Goal: Navigation & Orientation: Understand site structure

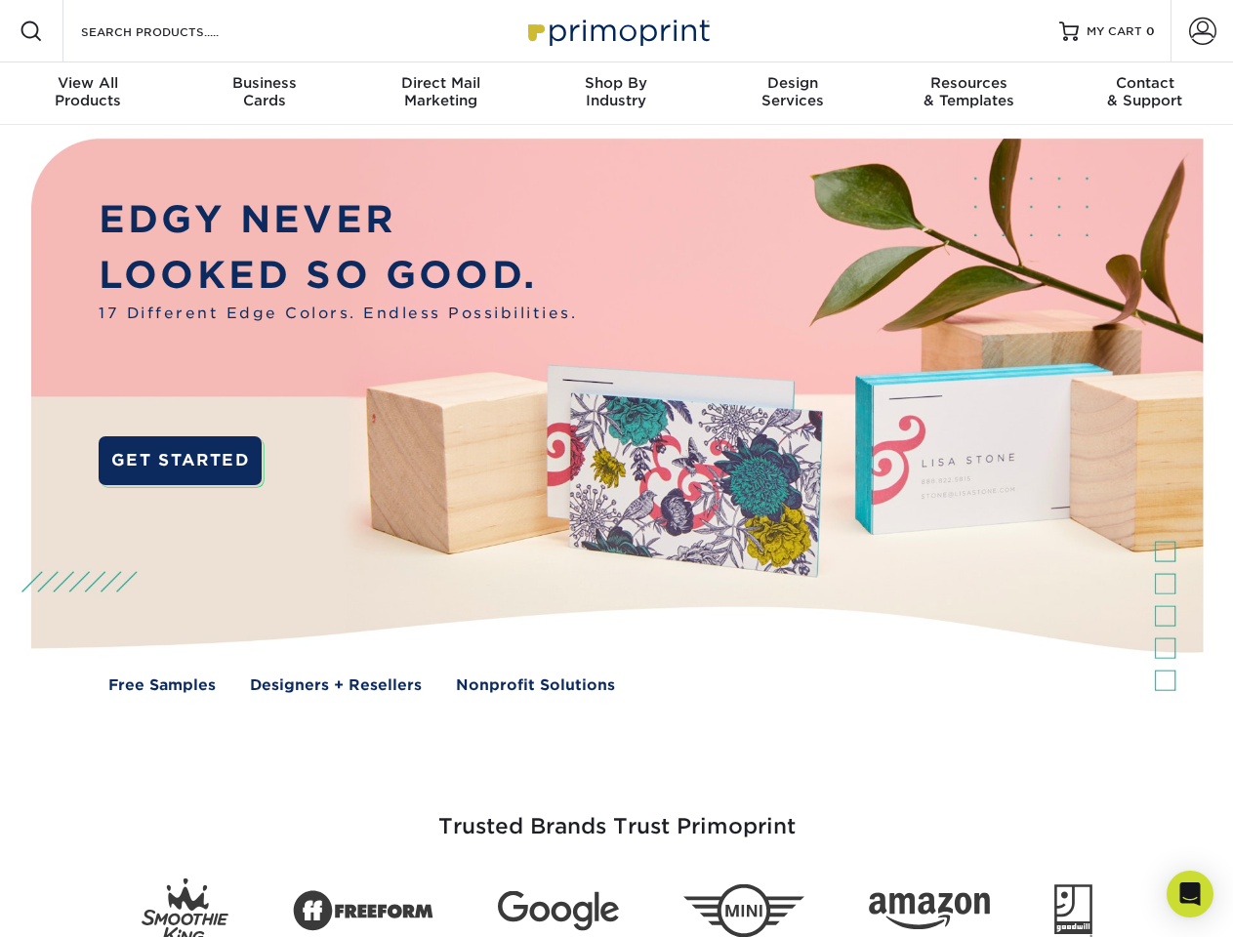
click at [616, 469] on img at bounding box center [616, 430] width 1220 height 610
click at [31, 31] on span at bounding box center [31, 31] width 23 height 23
click at [1202, 31] on span at bounding box center [1202, 31] width 27 height 27
click at [88, 94] on div "View All Products" at bounding box center [88, 91] width 176 height 35
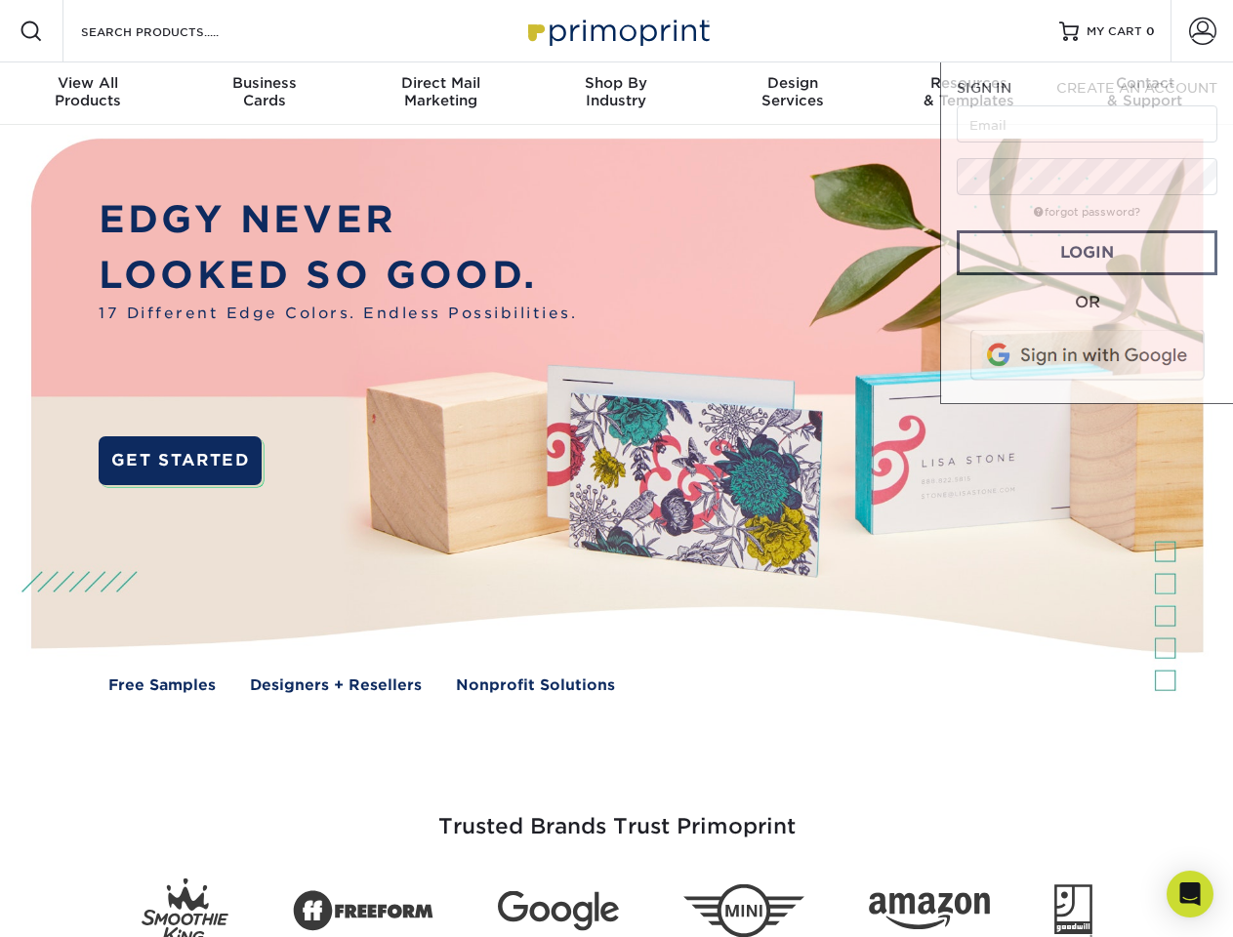
click at [264, 94] on div "Business Cards" at bounding box center [264, 91] width 176 height 35
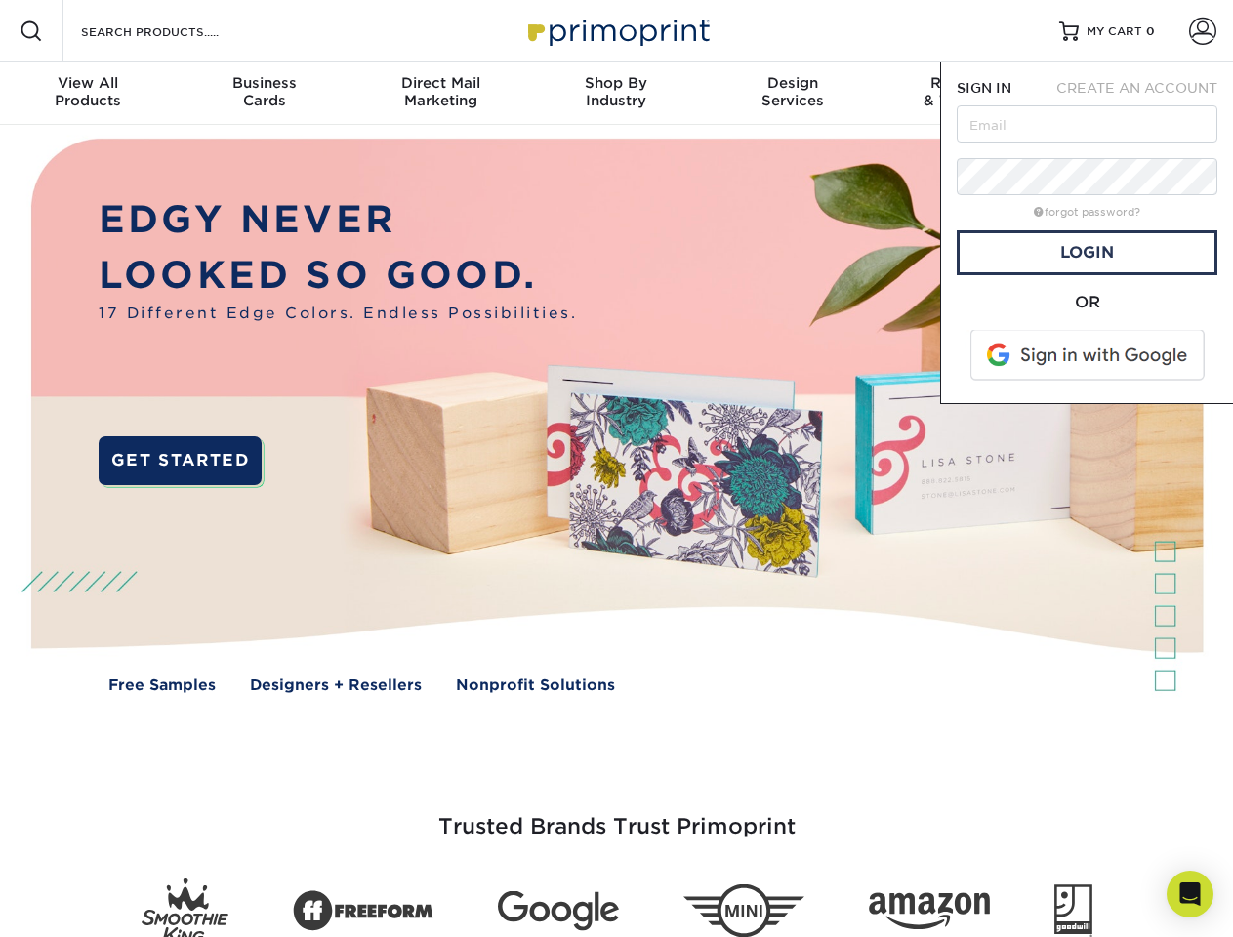
click at [440, 94] on div "Direct Mail Marketing" at bounding box center [440, 91] width 176 height 35
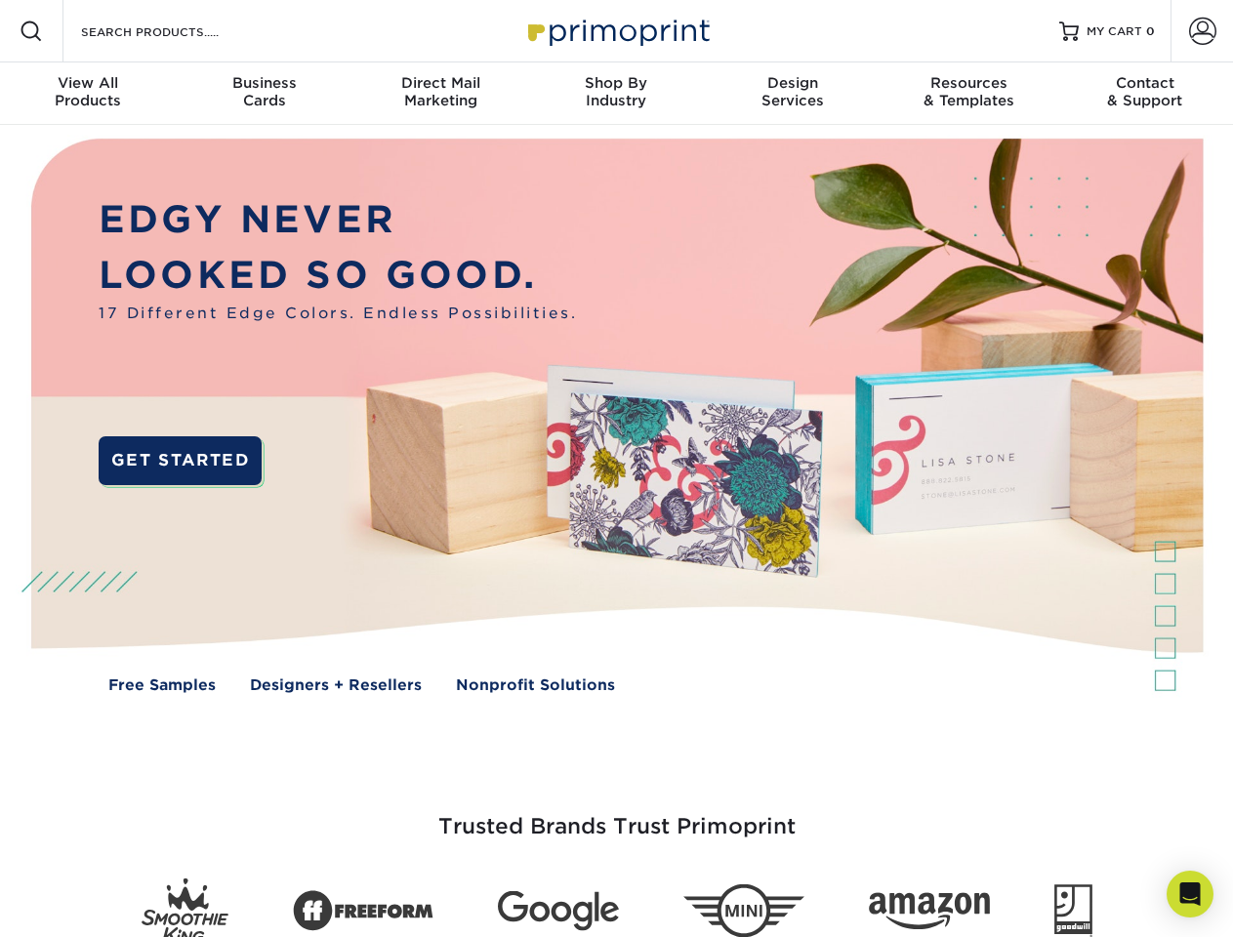
click at [616, 94] on div "Shop By Industry" at bounding box center [616, 91] width 176 height 35
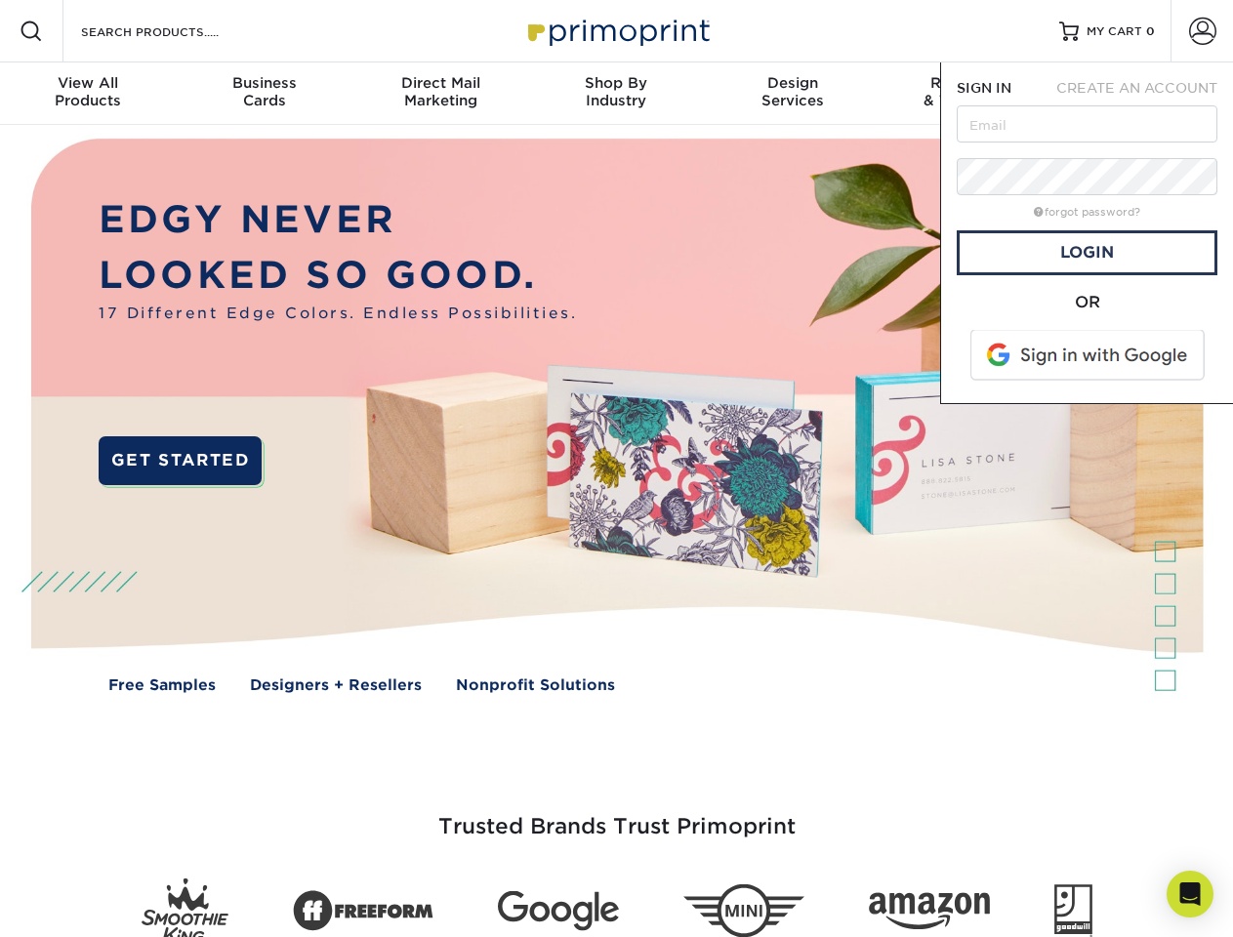
click at [793, 94] on div "Design Services" at bounding box center [793, 91] width 176 height 35
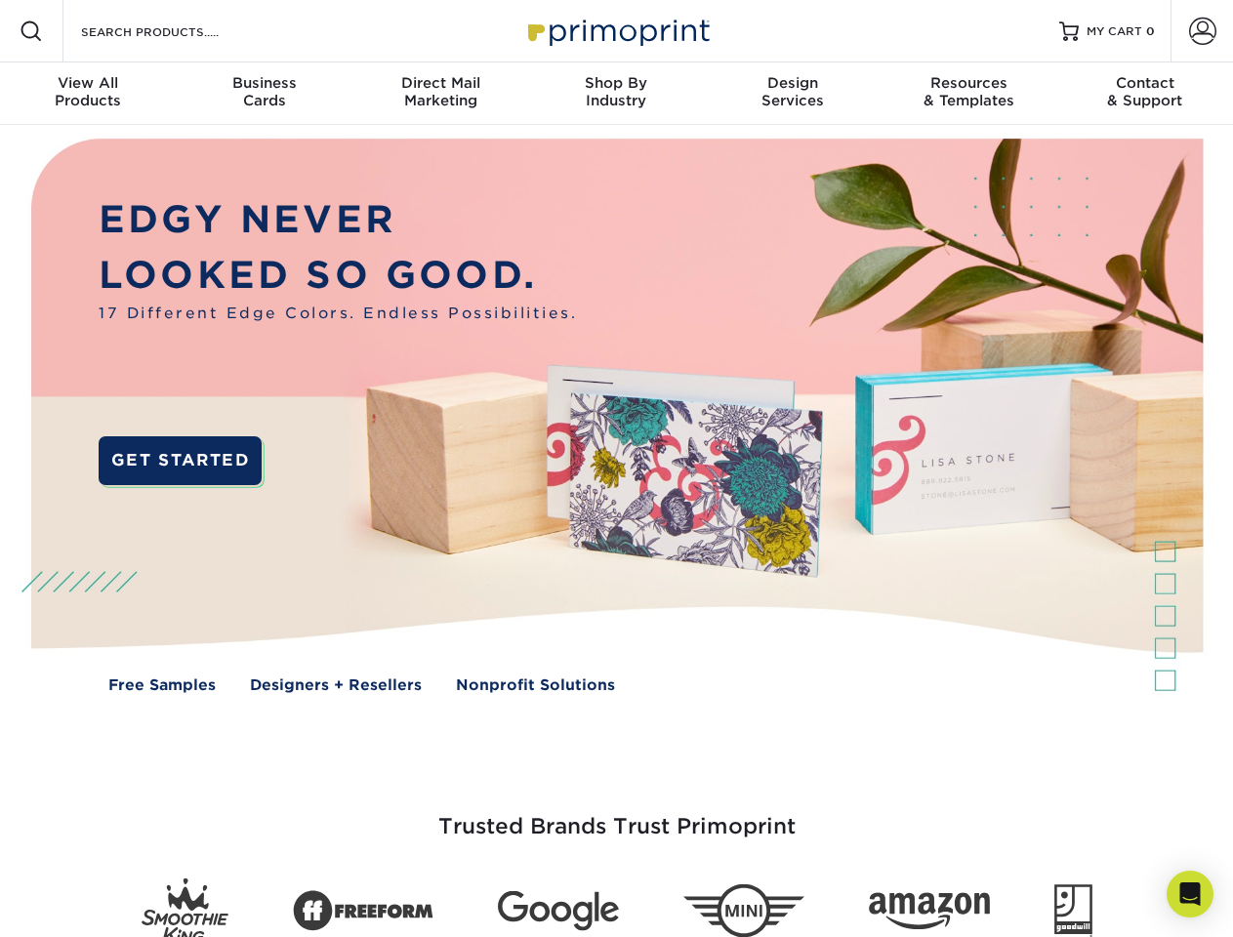
click at [969, 94] on span "SIGN IN" at bounding box center [984, 88] width 55 height 16
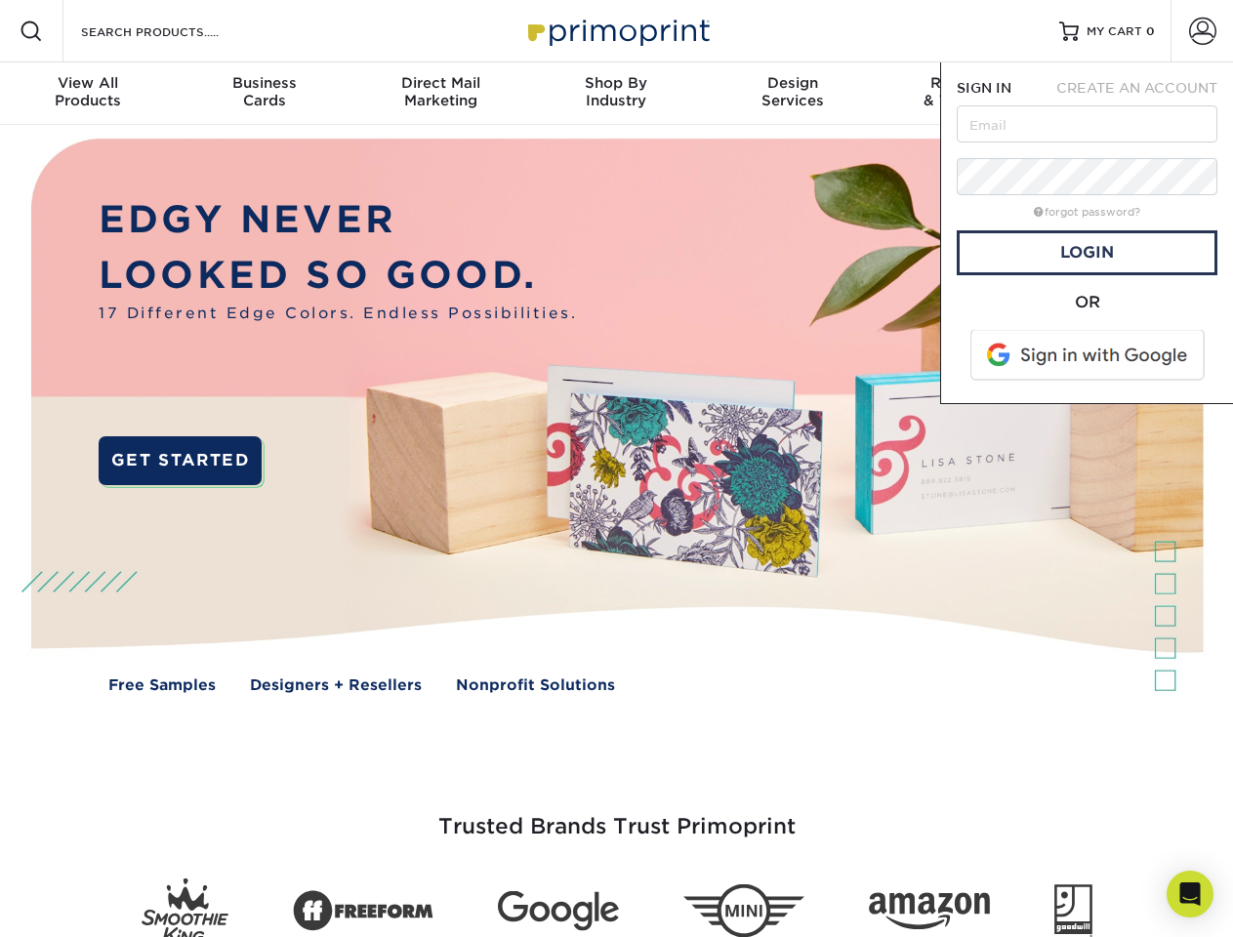
click at [1145, 94] on div "Contact & Support" at bounding box center [1145, 91] width 176 height 35
